Goal: Task Accomplishment & Management: Complete application form

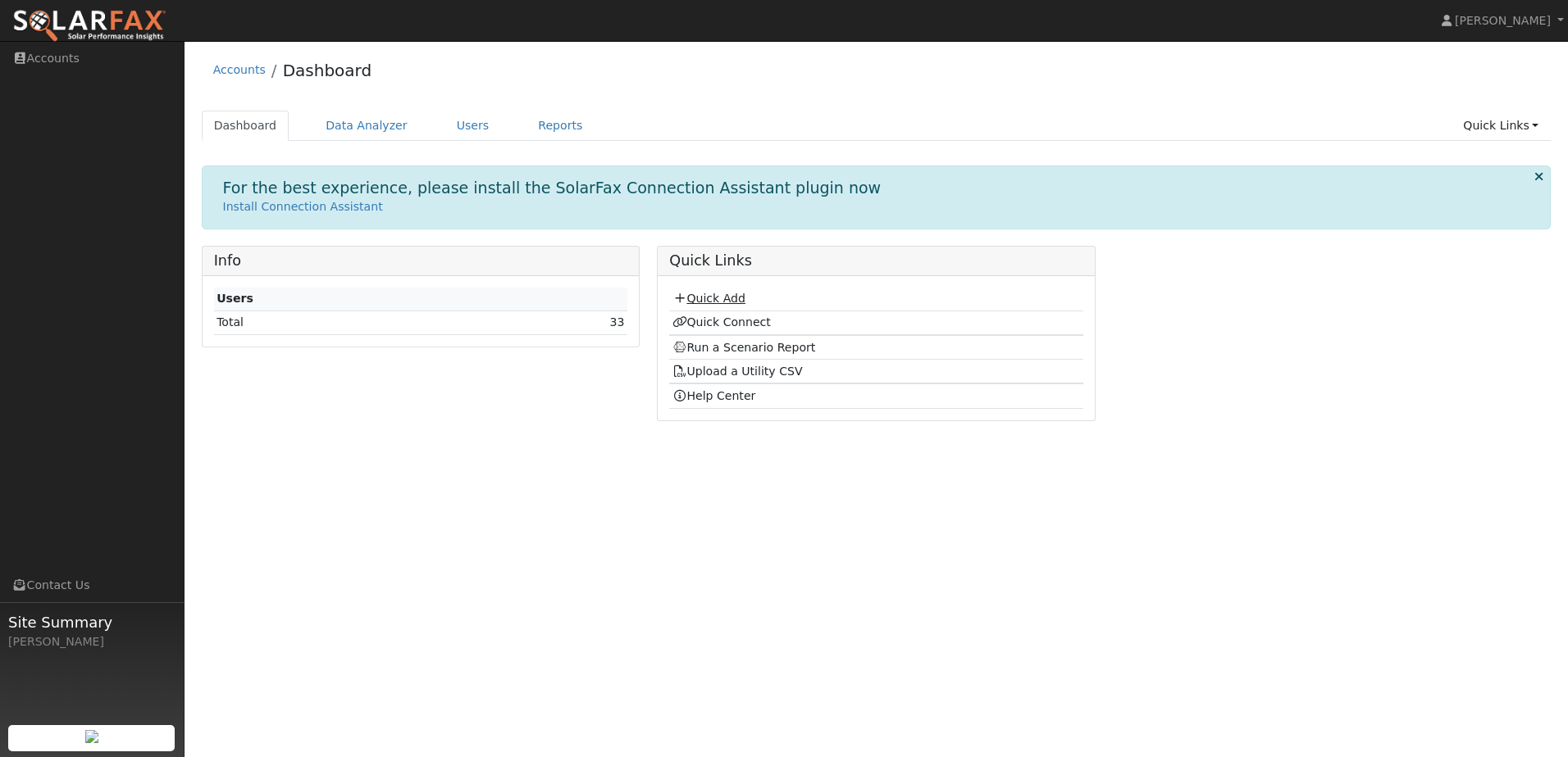
click at [724, 300] on link "Quick Add" at bounding box center [709, 297] width 73 height 13
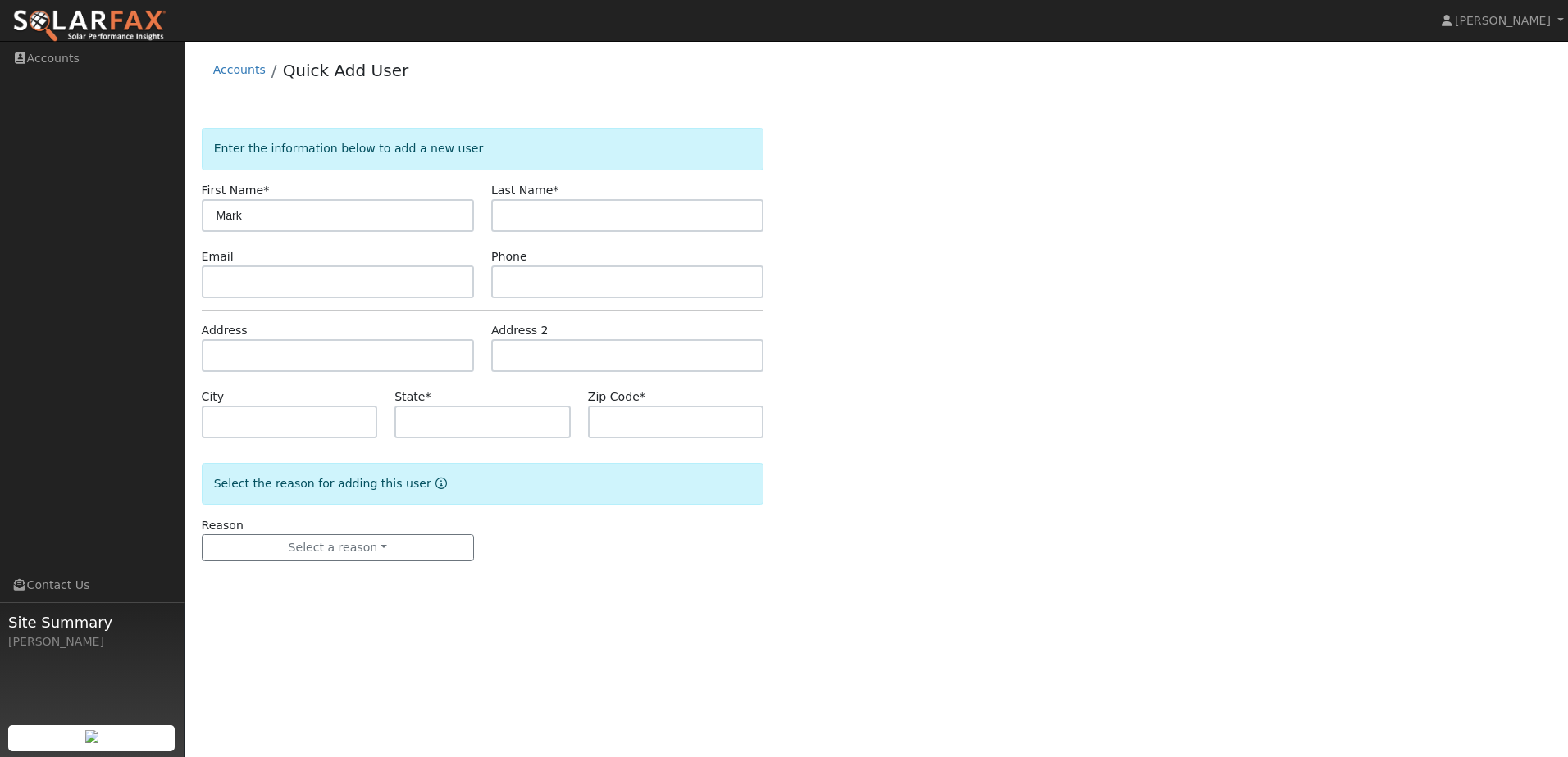
type input "Mark"
click at [589, 209] on input "text" at bounding box center [627, 215] width 272 height 32
type input "[PERSON_NAME]"
click at [274, 362] on input "text" at bounding box center [338, 355] width 272 height 32
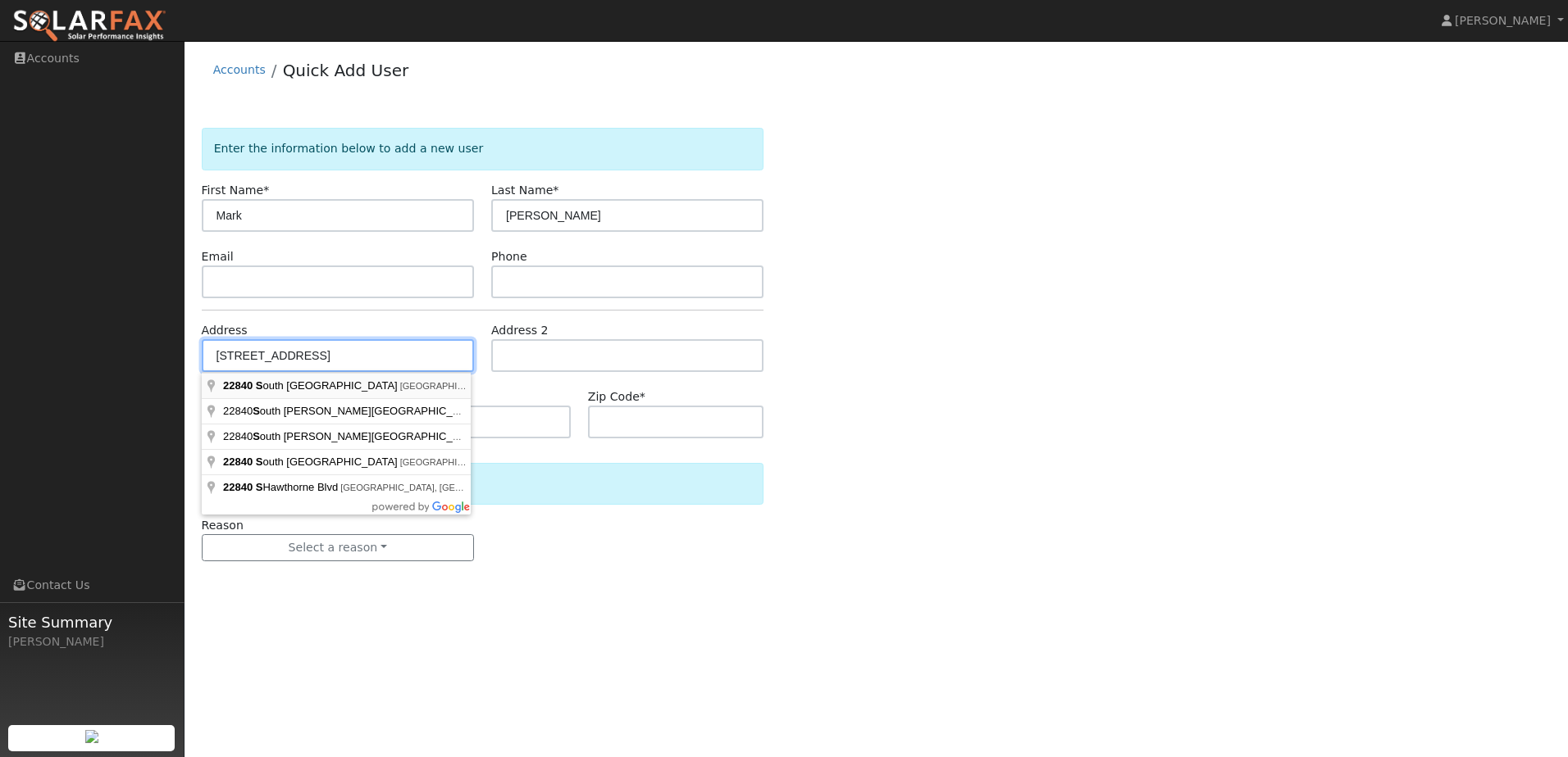
type input "22840 South Austin Road"
type input "Ripon"
type input "CA"
type input "95366"
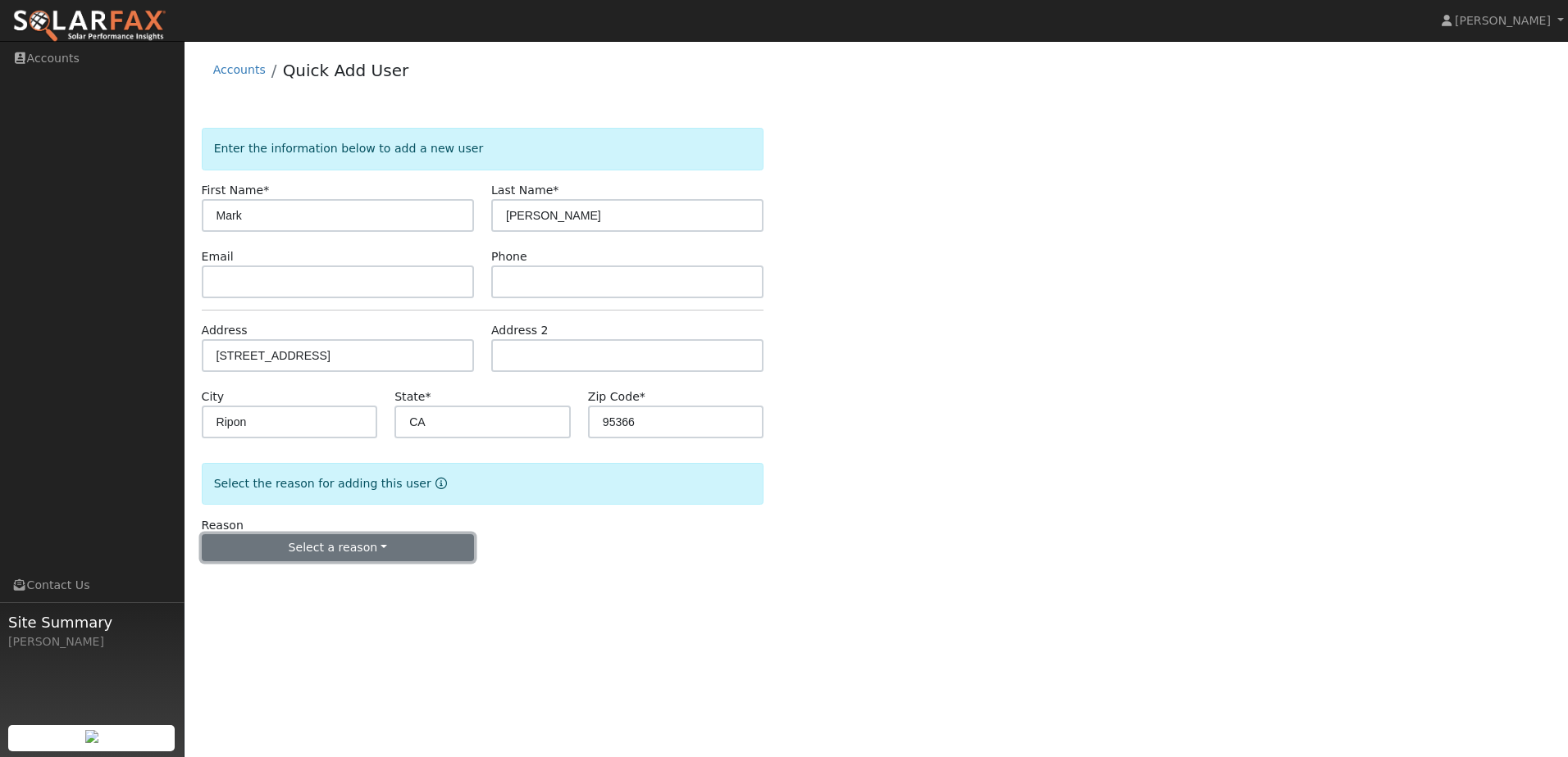
click at [336, 558] on button "Select a reason" at bounding box center [338, 548] width 272 height 28
click at [348, 630] on link "New customer has solar" at bounding box center [294, 627] width 181 height 23
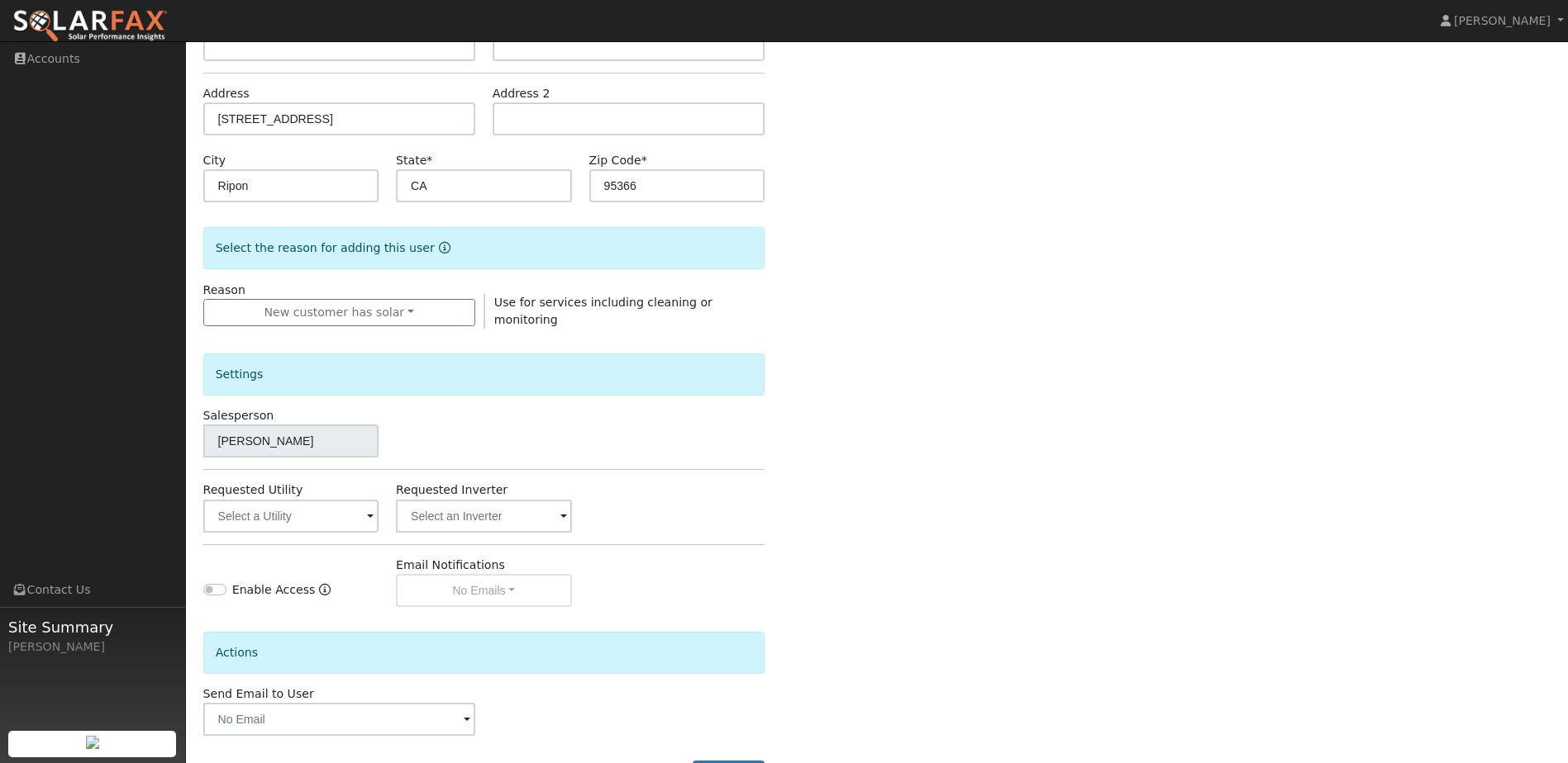
scroll to position [304, 0]
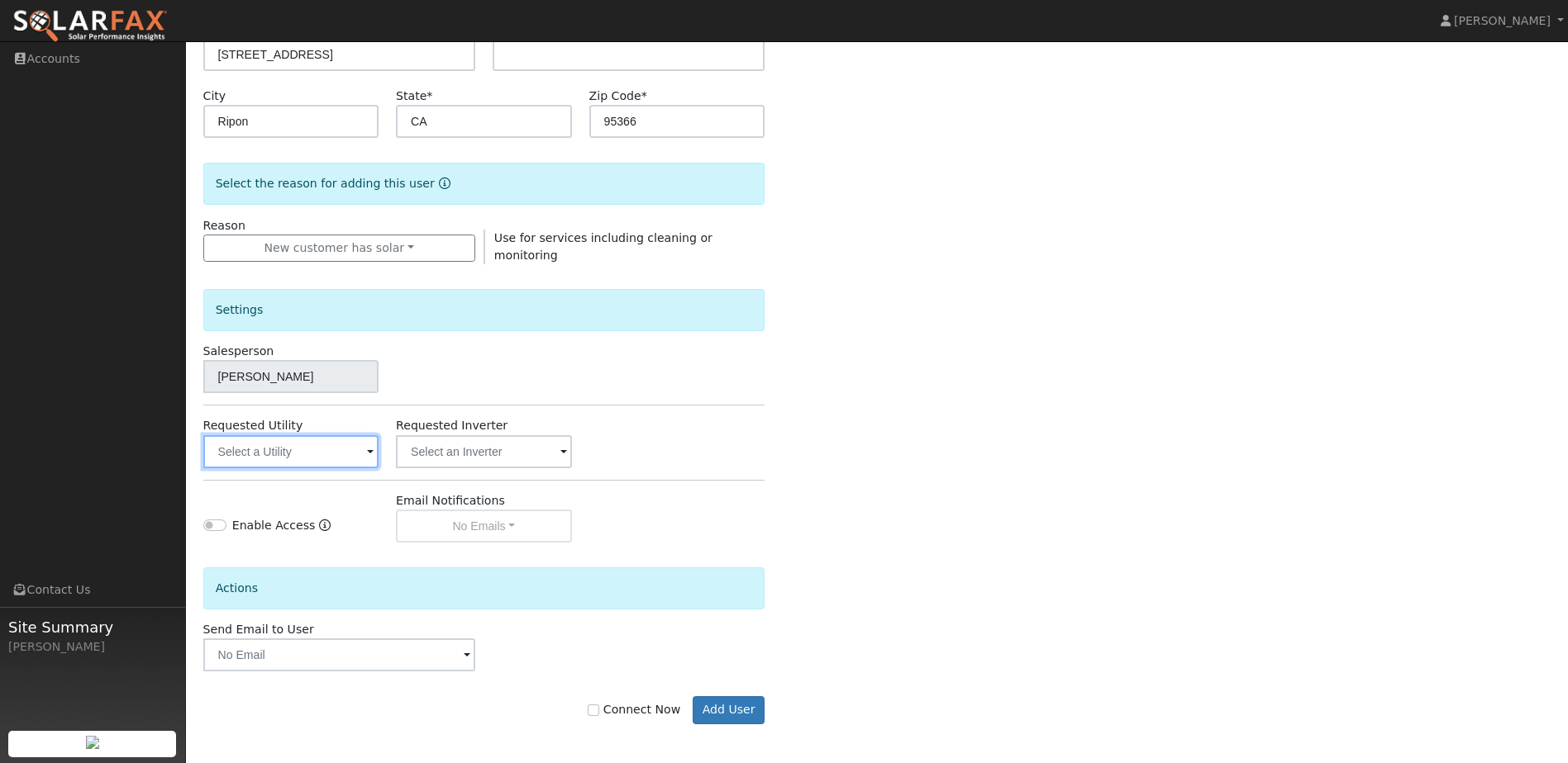
click at [281, 437] on input "text" at bounding box center [291, 451] width 176 height 33
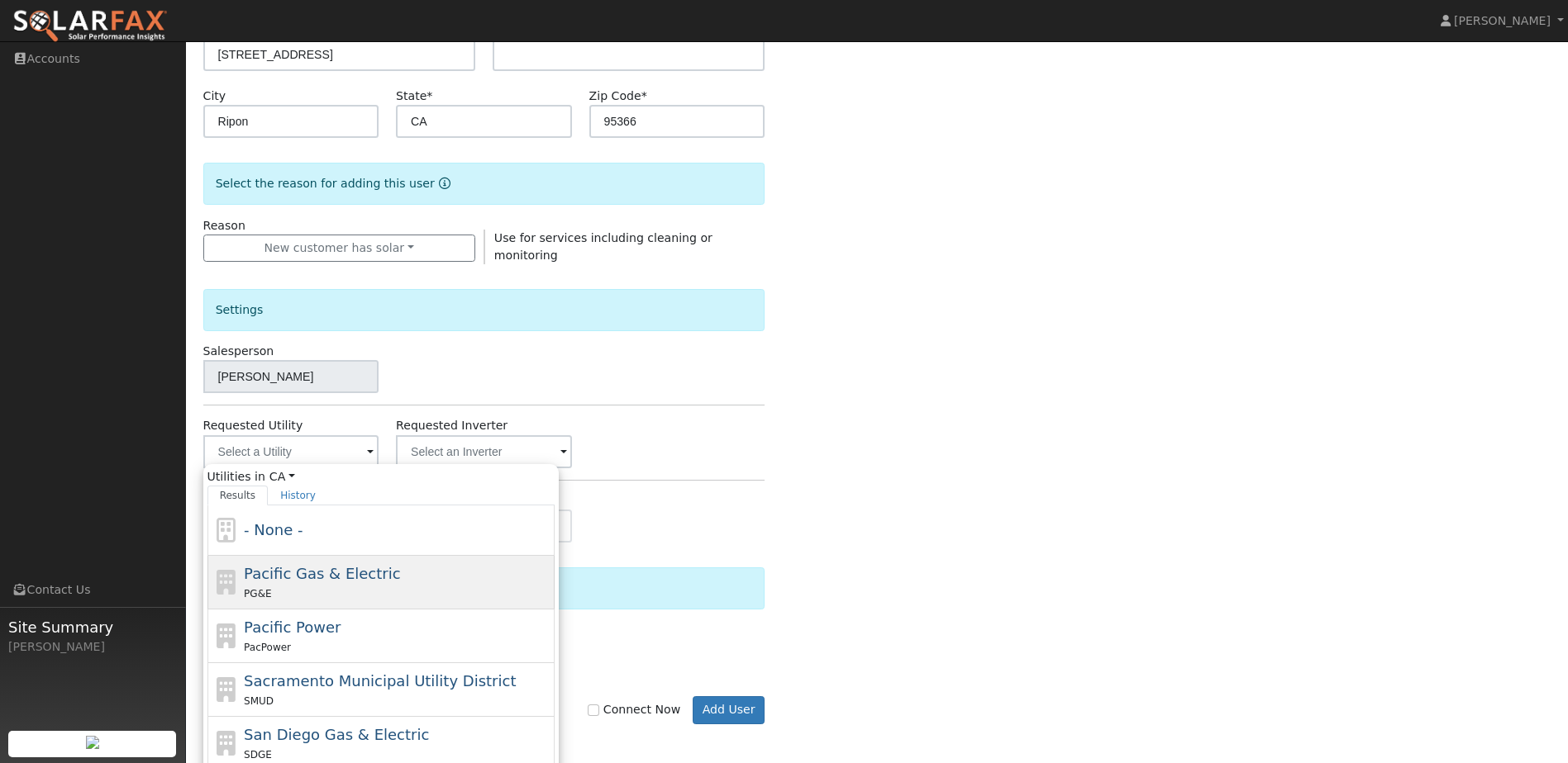
click at [290, 586] on div "PG&E" at bounding box center [397, 593] width 307 height 17
type input "Pacific Gas & Electric"
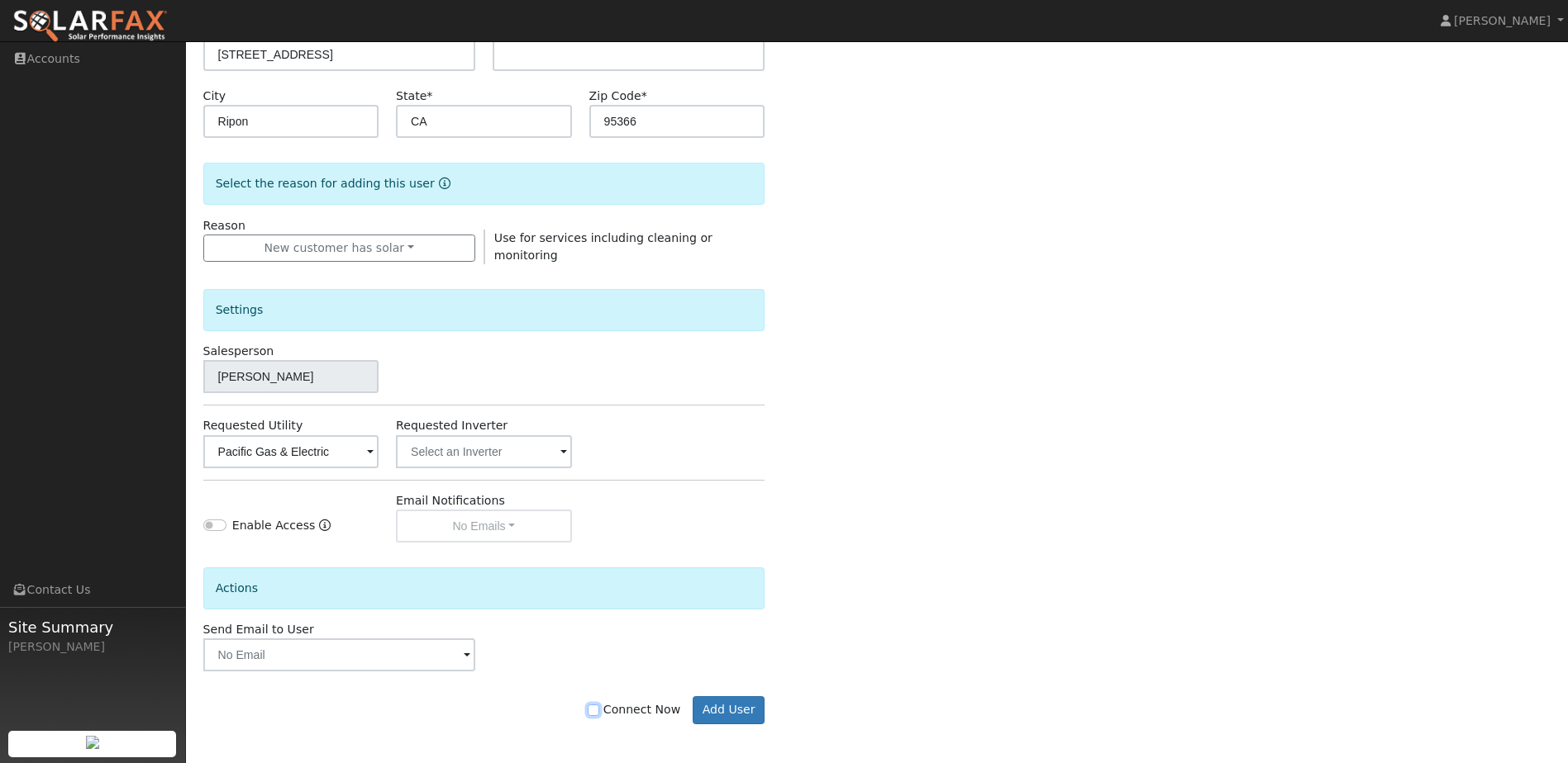
click at [599, 707] on input "Connect Now" at bounding box center [593, 710] width 12 height 12
checkbox input "true"
click at [715, 714] on button "Add User" at bounding box center [728, 710] width 71 height 28
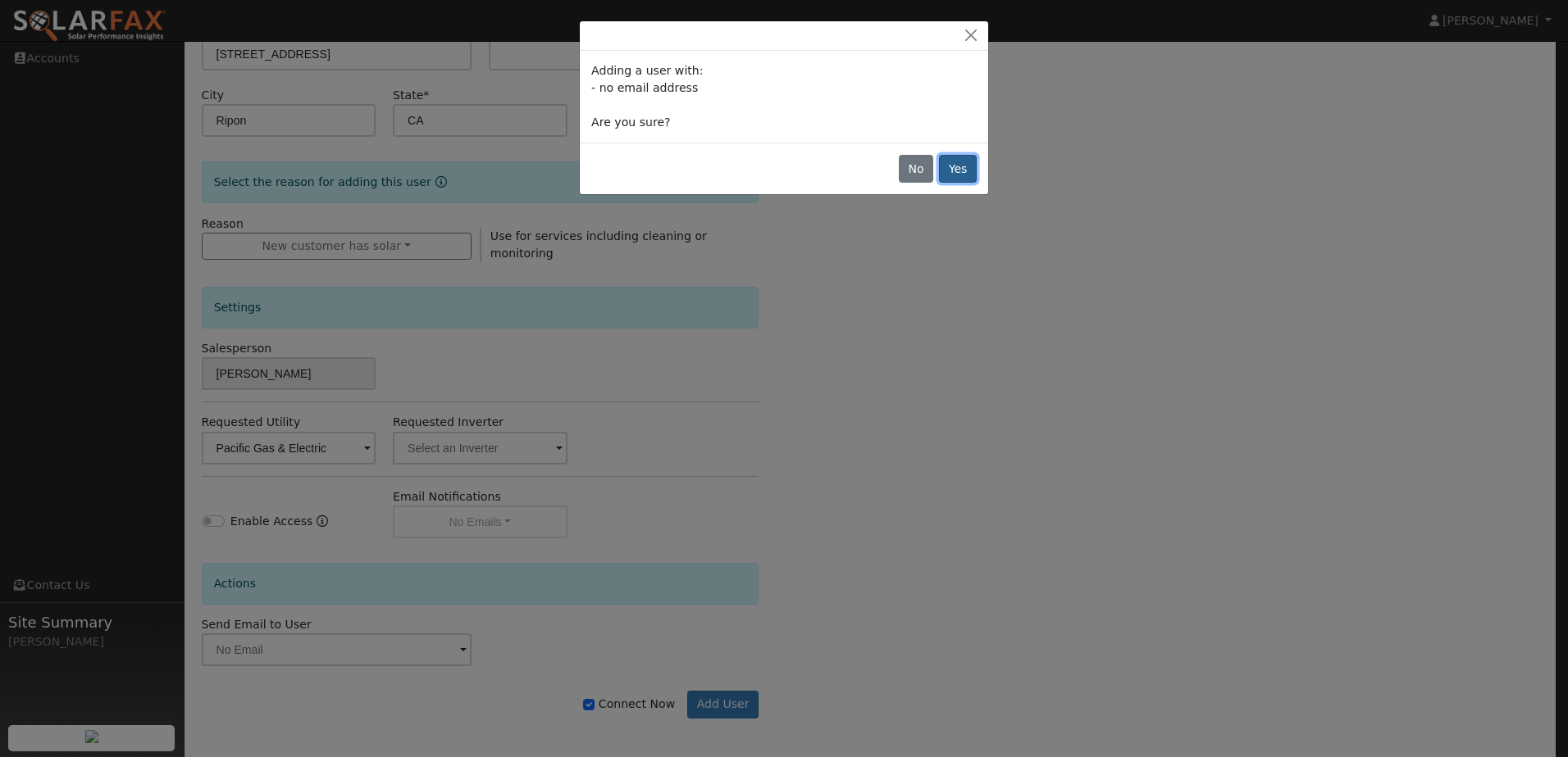
click at [969, 169] on button "Yes" at bounding box center [957, 168] width 37 height 28
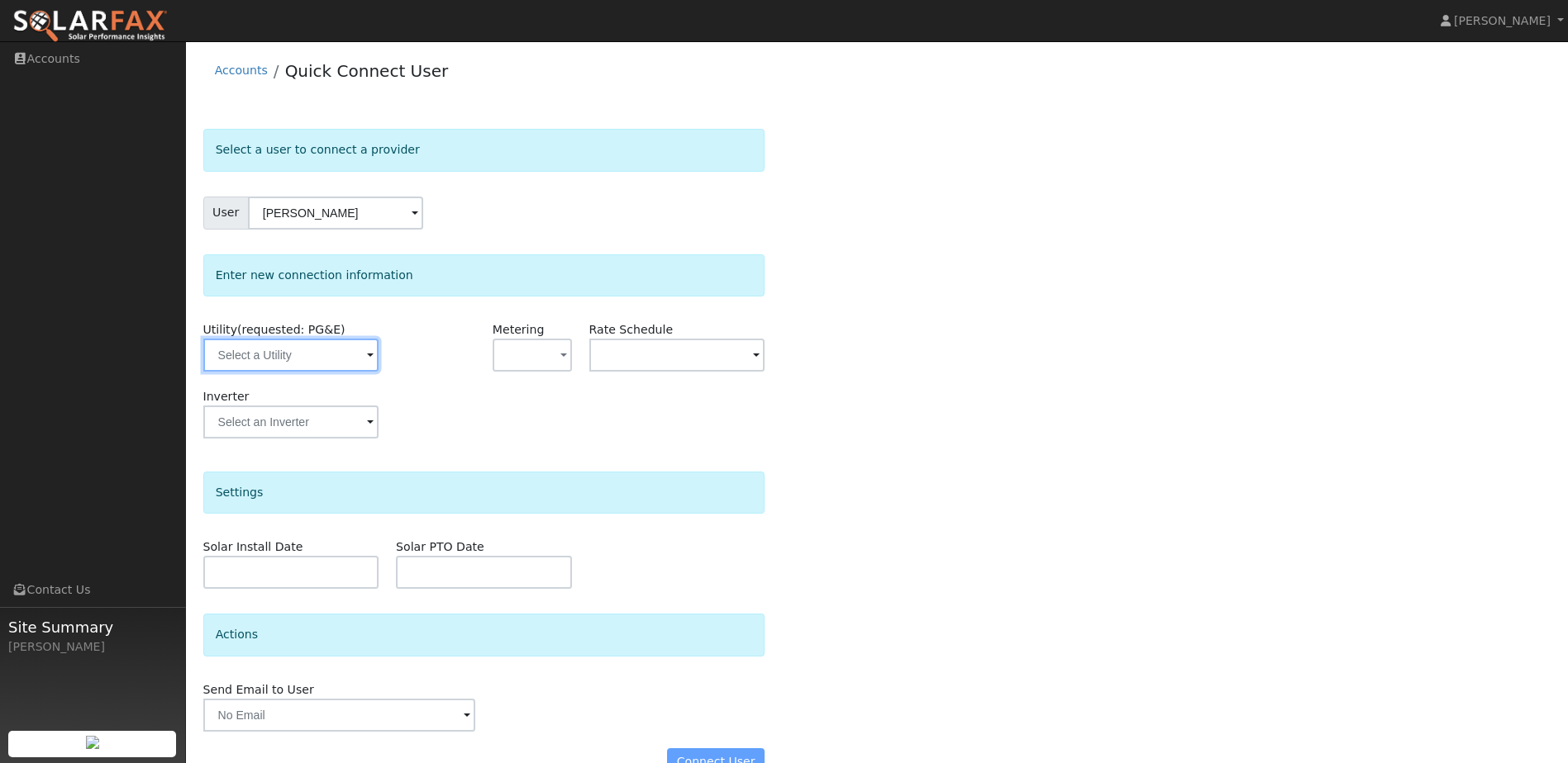
click at [350, 364] on input "text" at bounding box center [291, 354] width 176 height 33
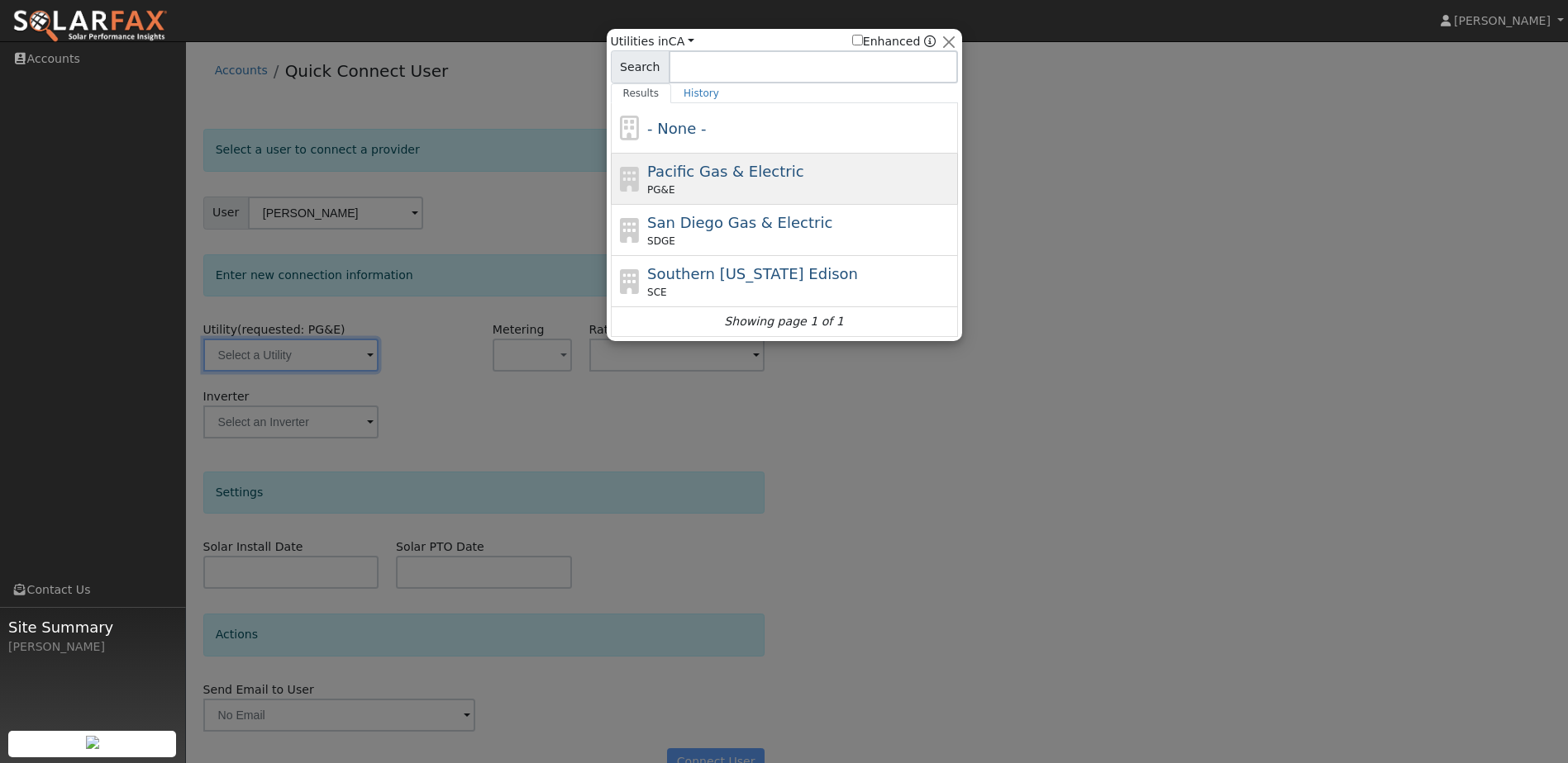
click at [772, 166] on span "Pacific Gas & Electric" at bounding box center [724, 171] width 156 height 17
type input "PG&E"
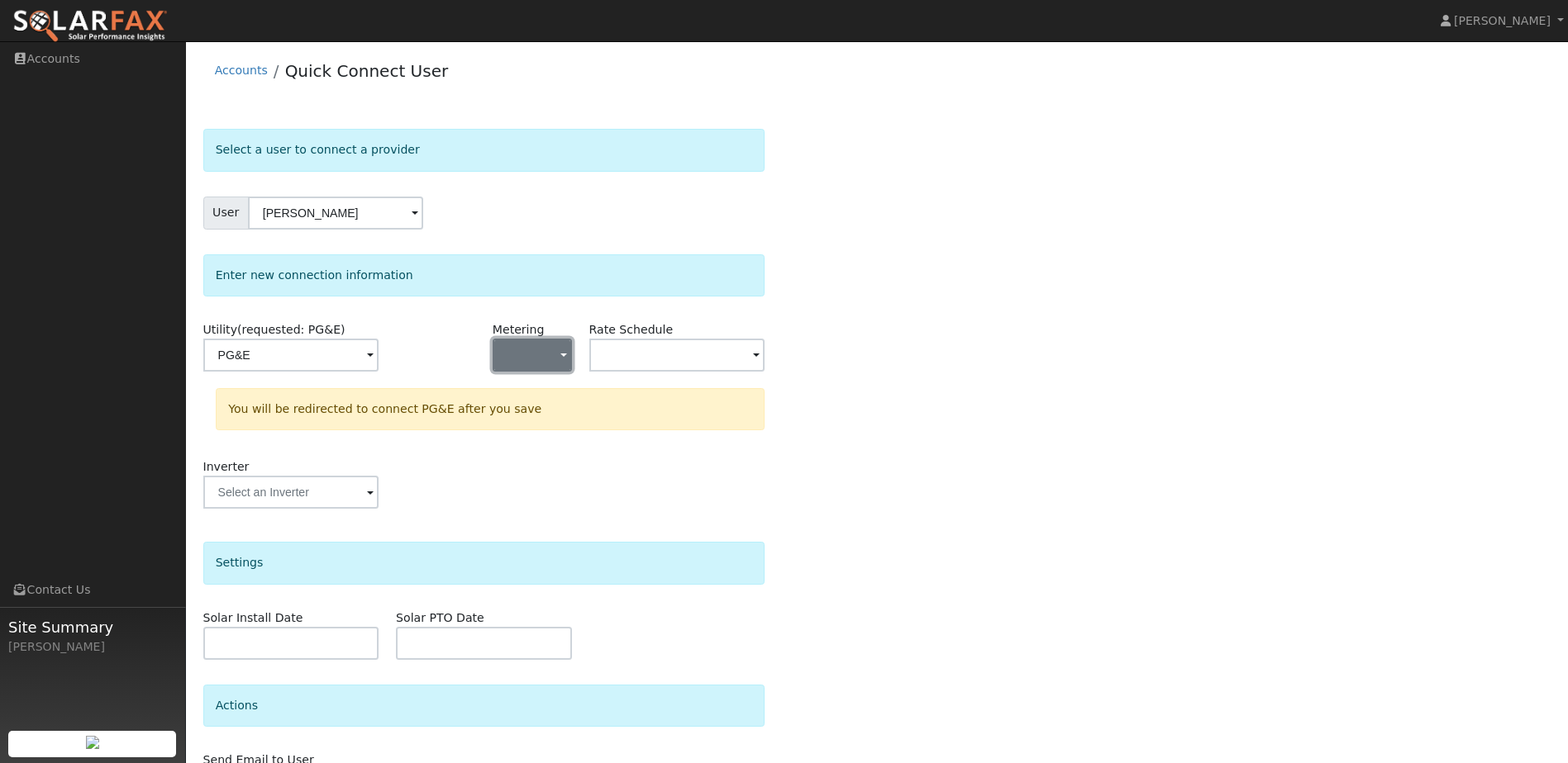
click at [566, 358] on span "button" at bounding box center [564, 356] width 7 height 17
click at [556, 420] on link "NEM" at bounding box center [551, 414] width 115 height 23
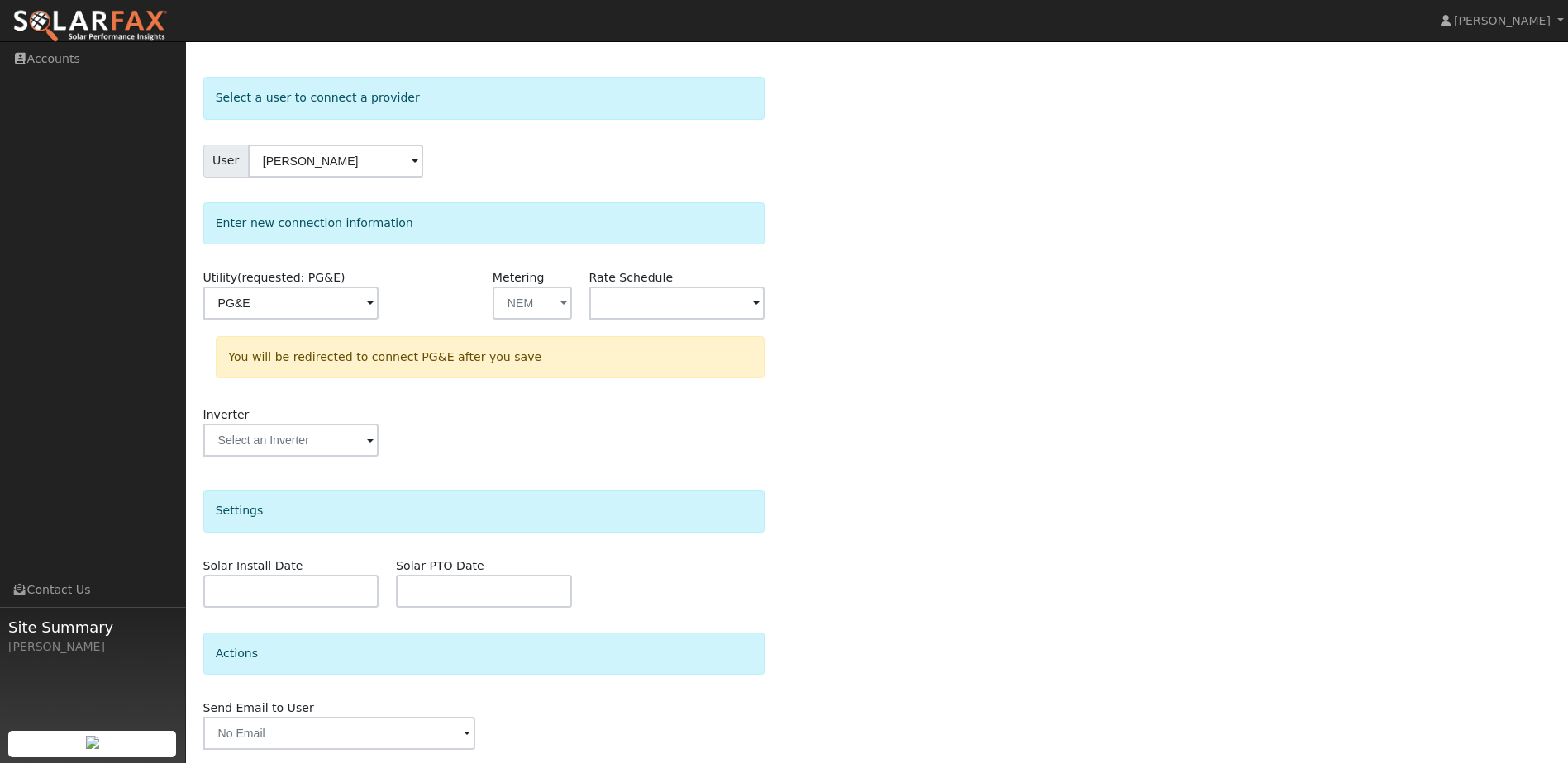
scroll to position [108, 0]
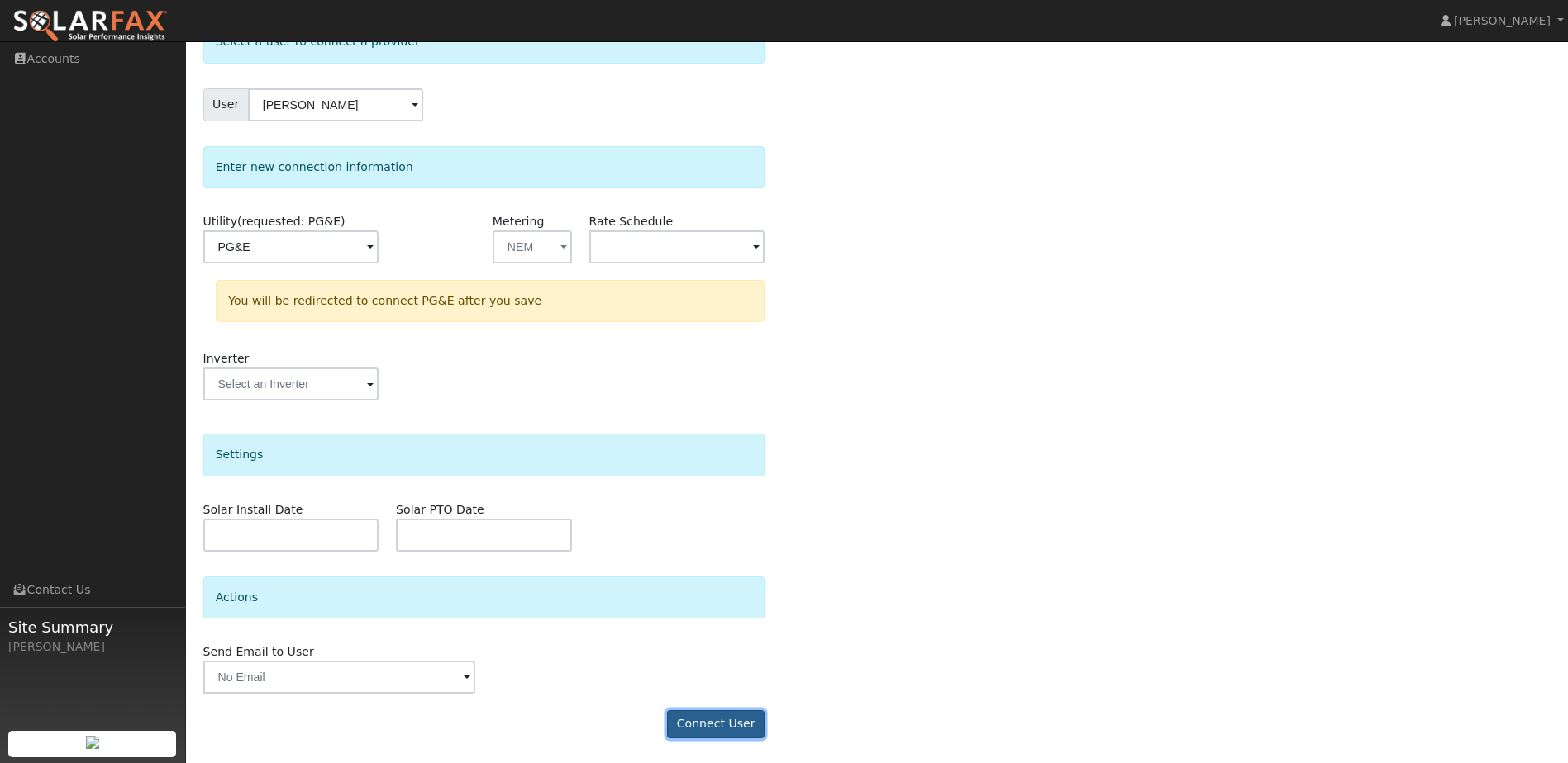
click at [711, 725] on button "Connect User" at bounding box center [716, 724] width 97 height 28
